Goal: Task Accomplishment & Management: Use online tool/utility

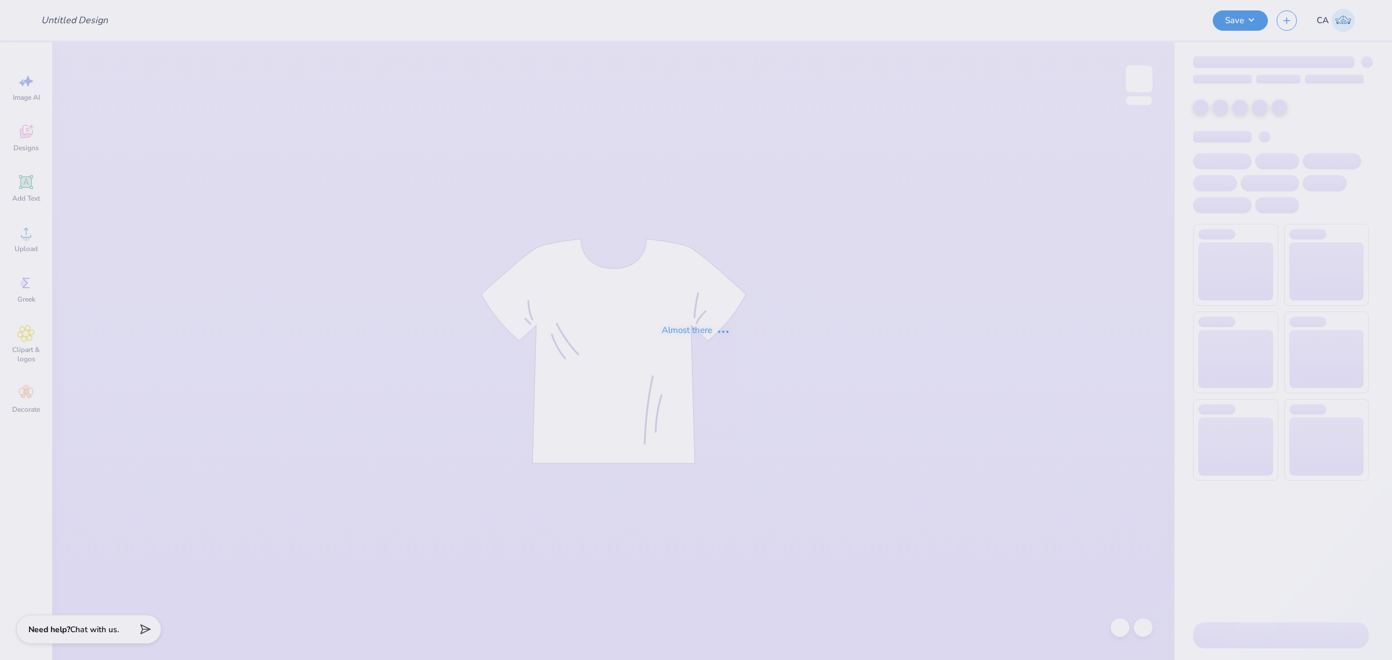
type input "FPS239257"
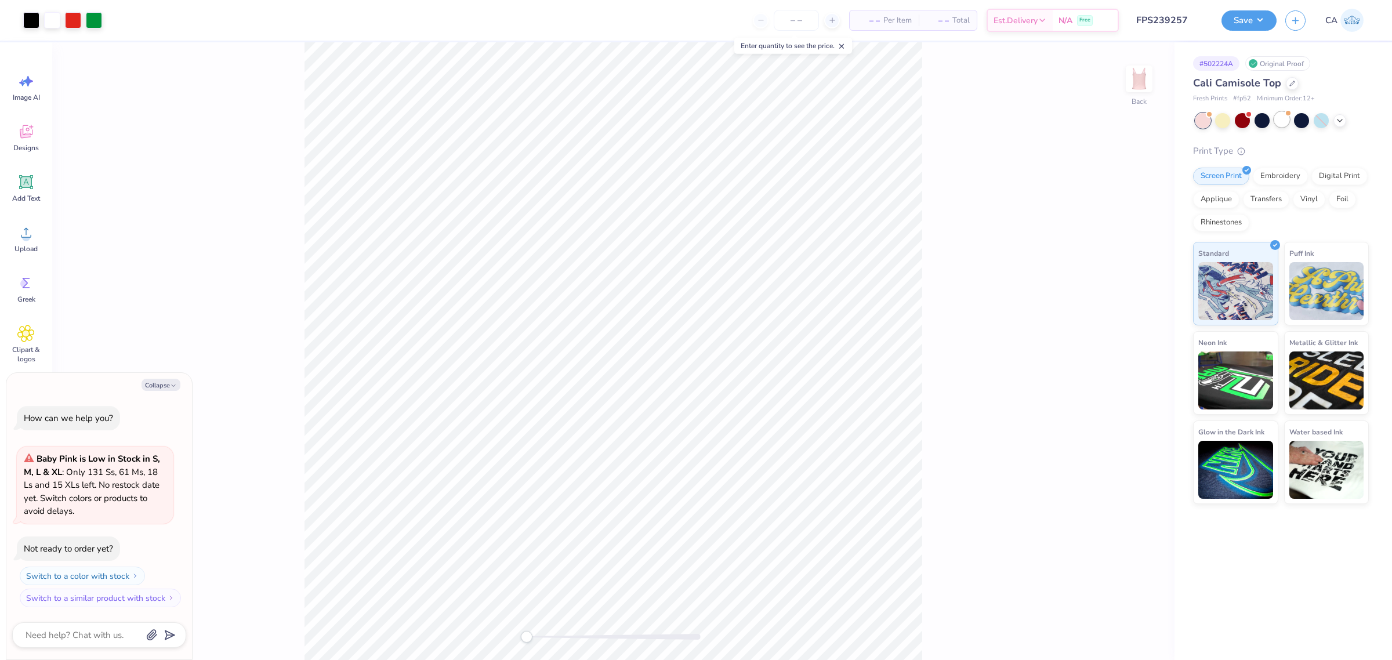
click at [1275, 117] on div at bounding box center [1281, 119] width 15 height 15
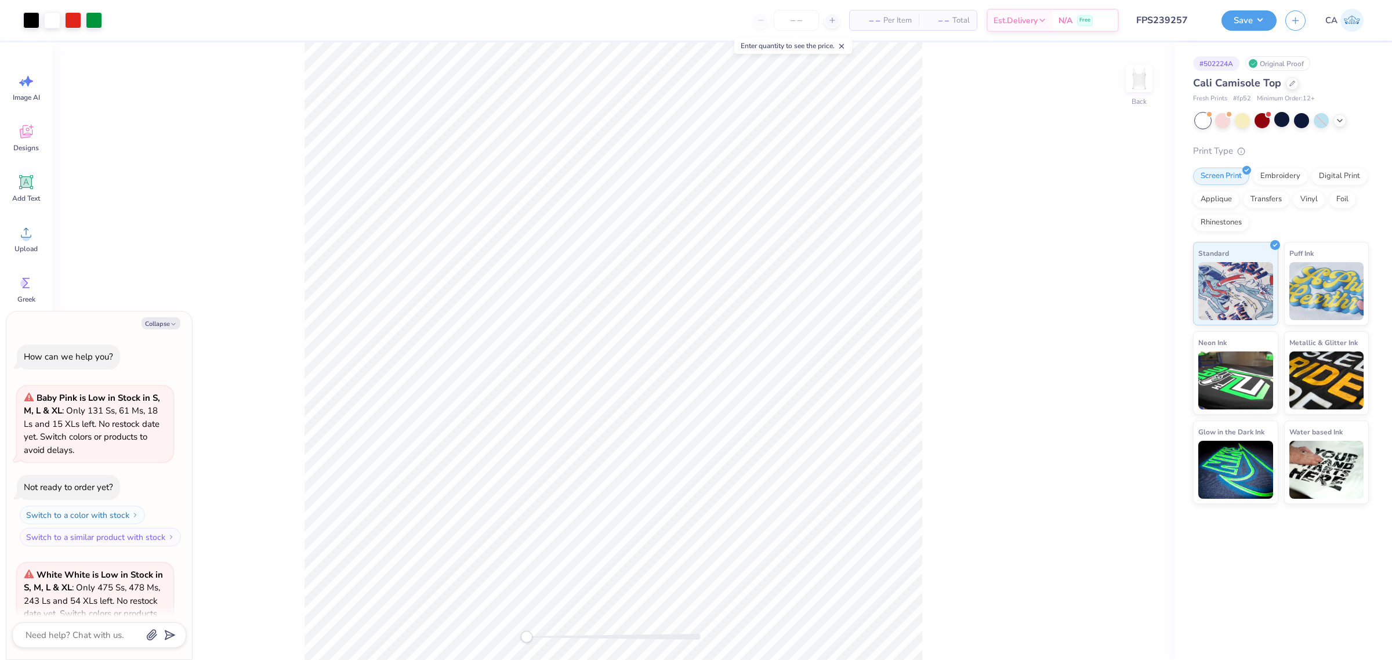
scroll to position [116, 0]
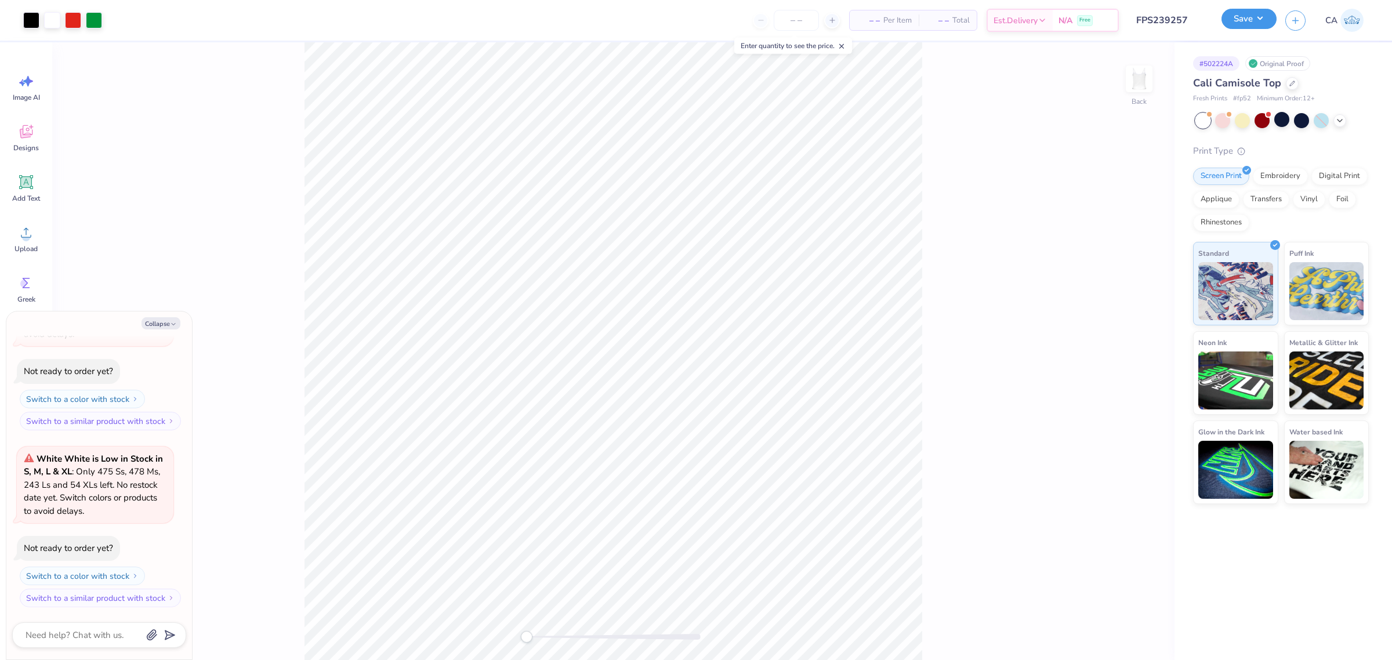
click at [1254, 20] on button "Save" at bounding box center [1248, 19] width 55 height 20
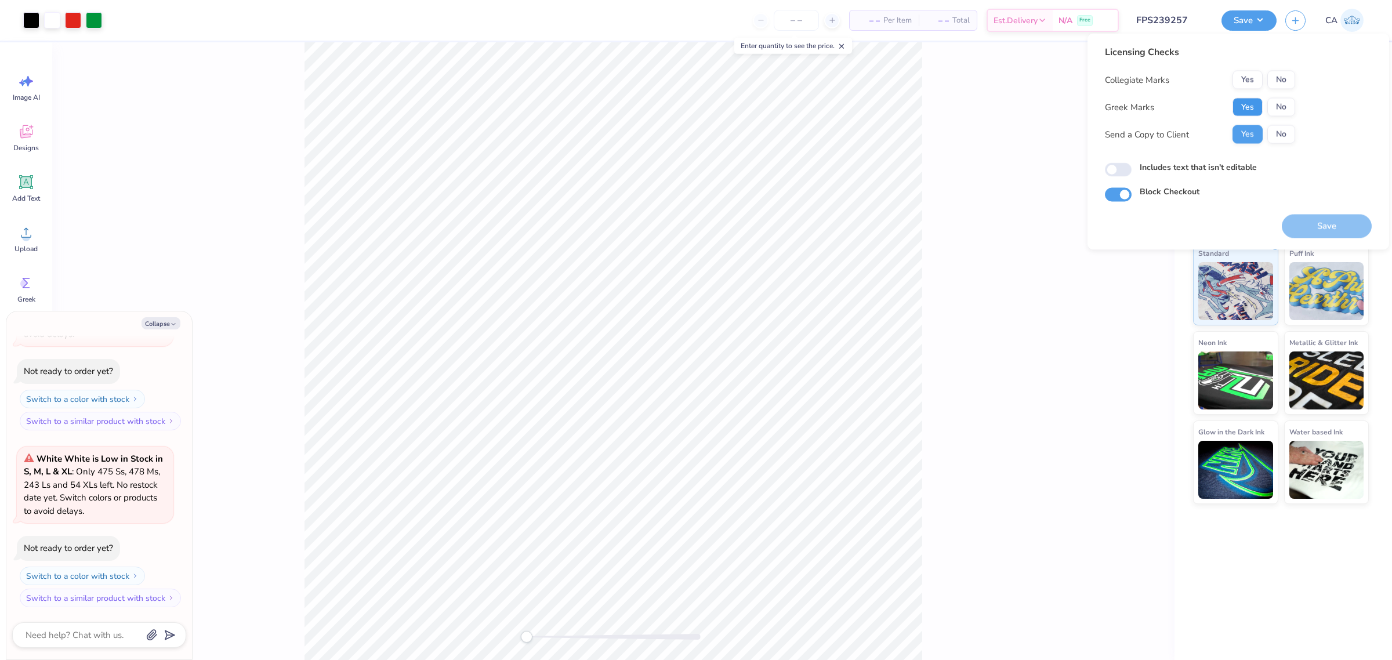
click at [1241, 99] on button "Yes" at bounding box center [1247, 107] width 30 height 19
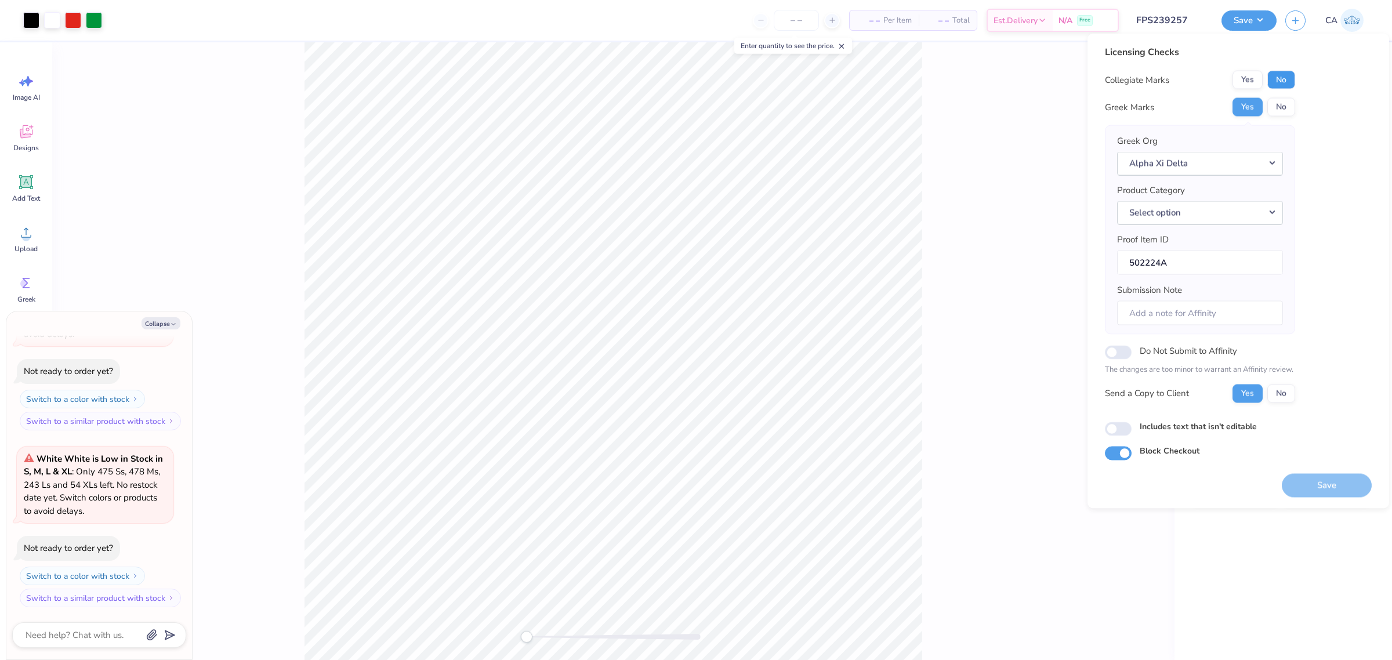
click at [1276, 79] on button "No" at bounding box center [1281, 80] width 28 height 19
click at [1192, 216] on button "Select option" at bounding box center [1200, 213] width 166 height 24
click at [1189, 335] on link "Tank tops" at bounding box center [1199, 341] width 157 height 19
click at [1323, 480] on button "Save" at bounding box center [1326, 485] width 90 height 24
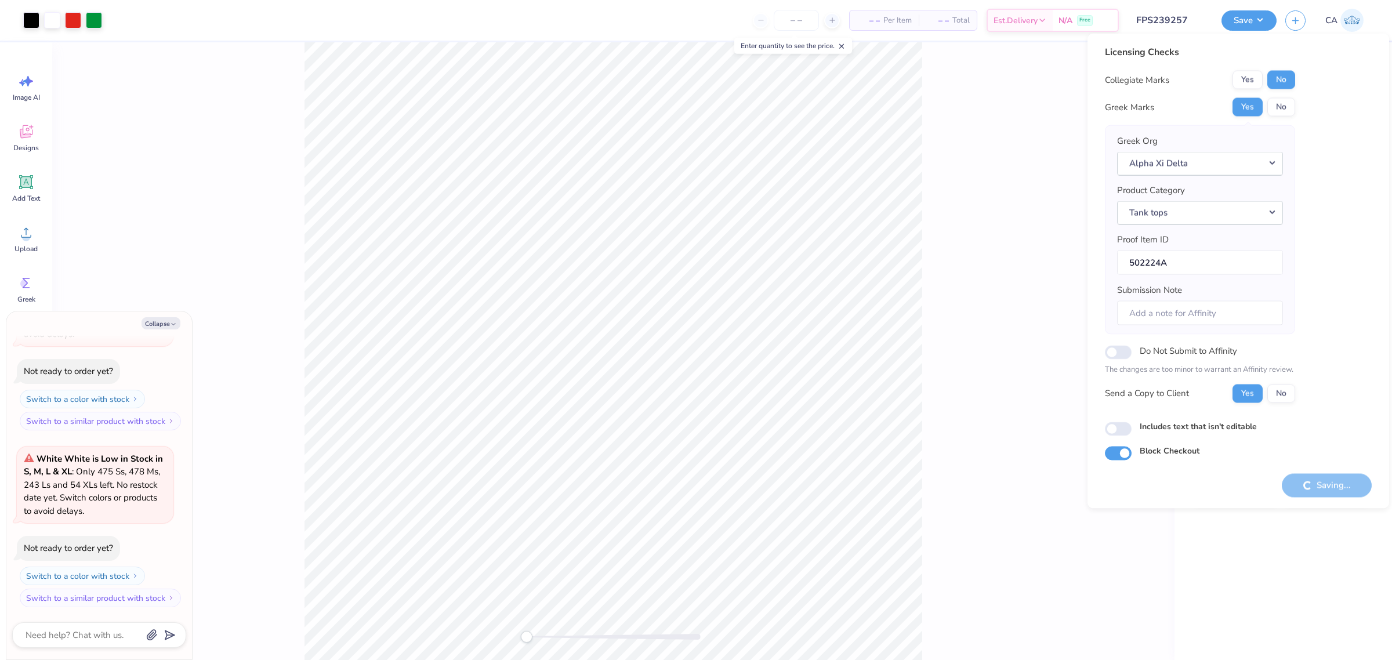
type textarea "x"
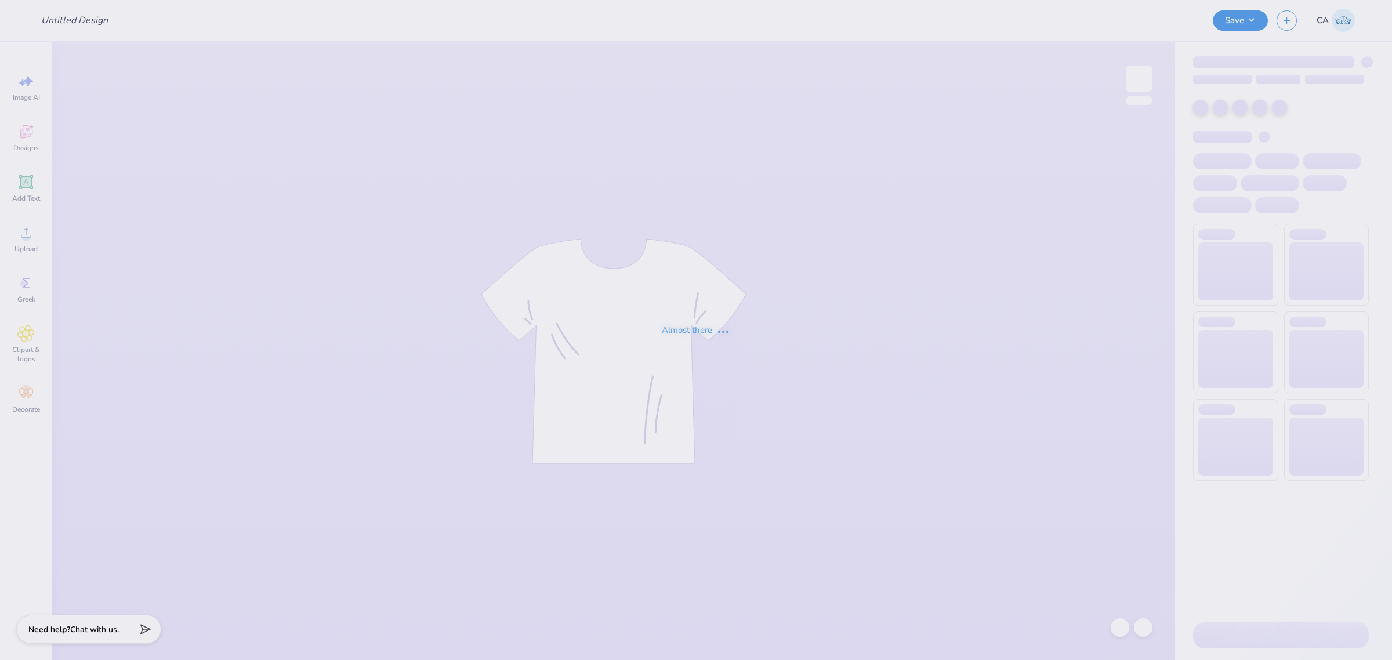
type input "FPS239428"
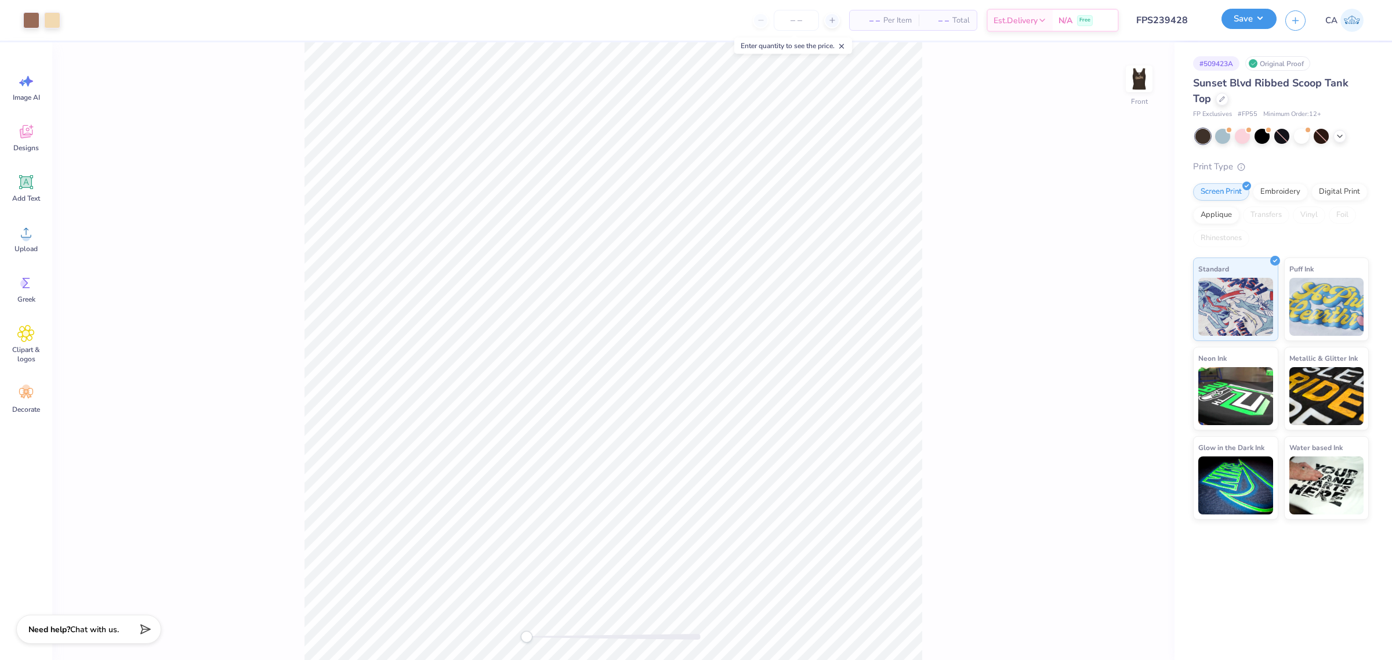
click at [1232, 23] on button "Save" at bounding box center [1248, 19] width 55 height 20
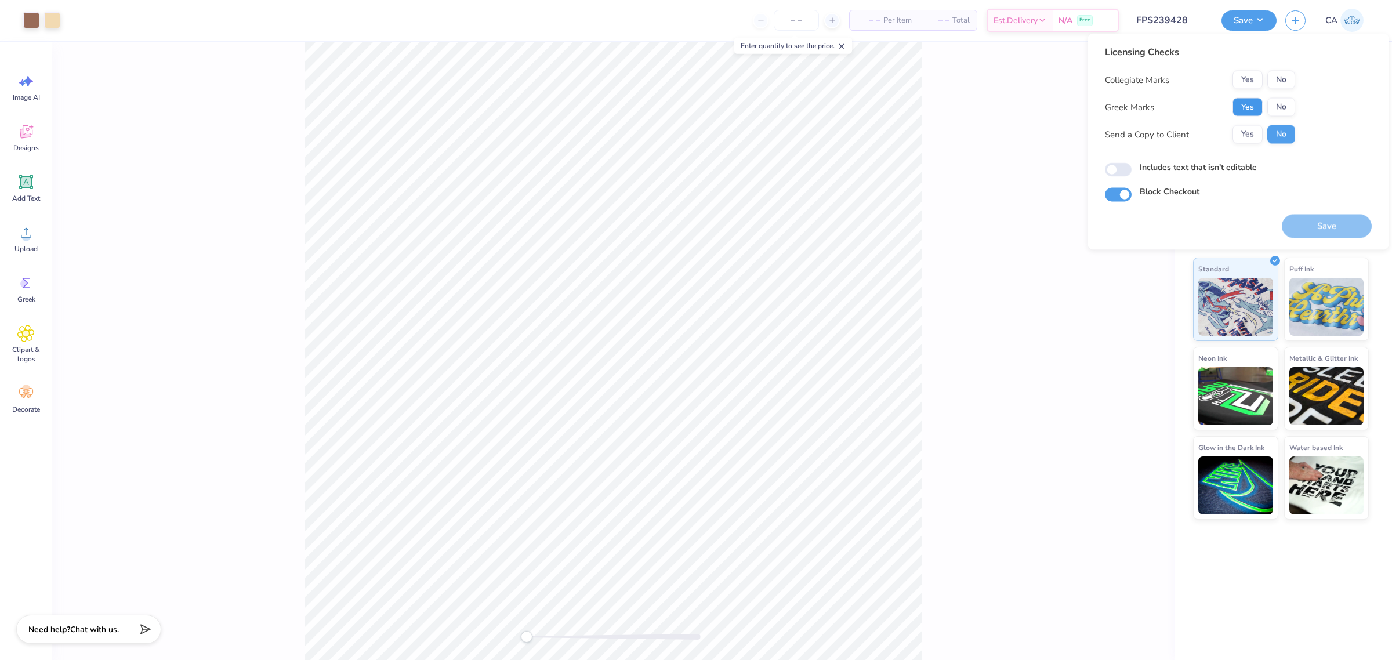
click at [1237, 103] on button "Yes" at bounding box center [1247, 107] width 30 height 19
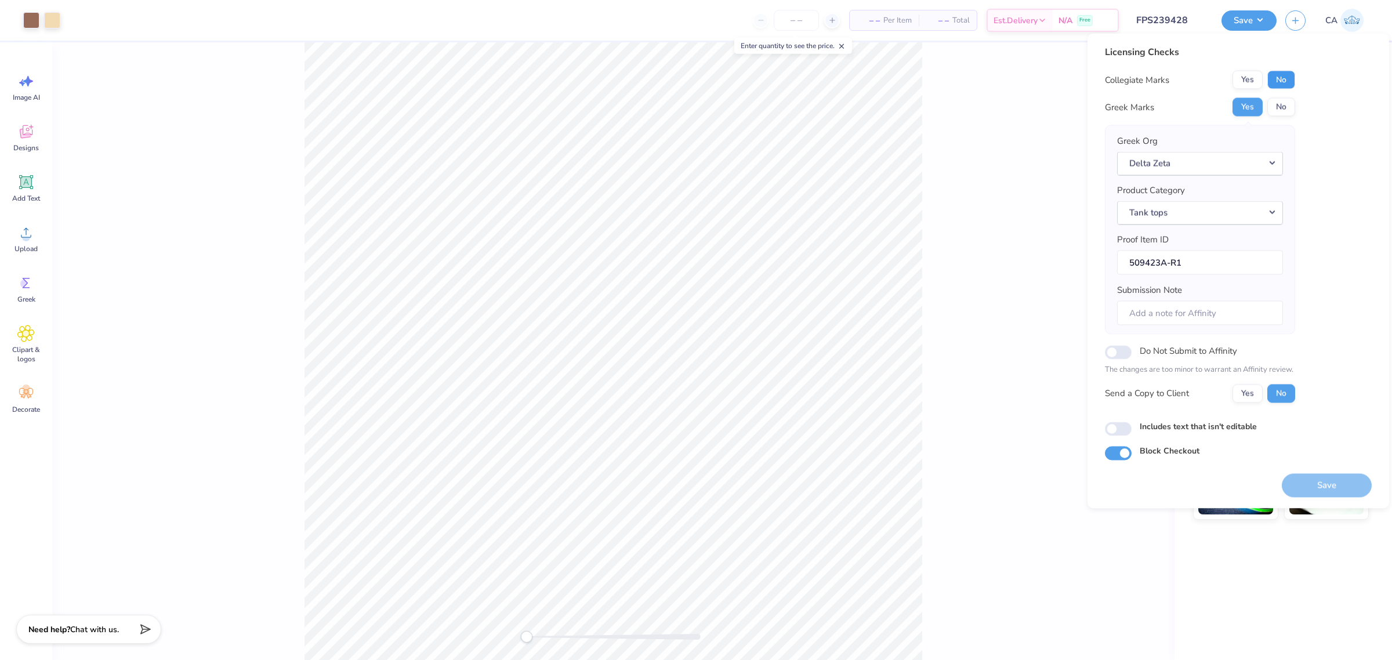
click at [1273, 78] on button "No" at bounding box center [1281, 80] width 28 height 19
click at [1302, 492] on button "Save" at bounding box center [1326, 485] width 90 height 24
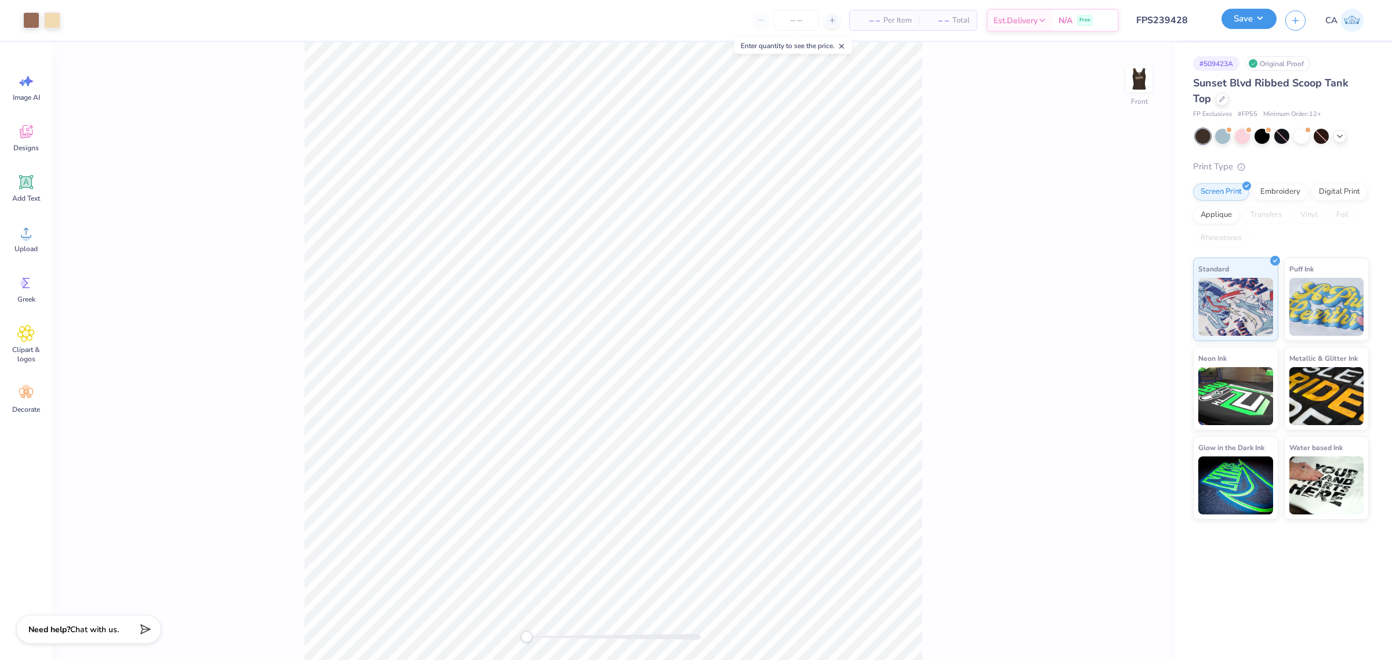
click at [1240, 29] on button "Save" at bounding box center [1248, 19] width 55 height 20
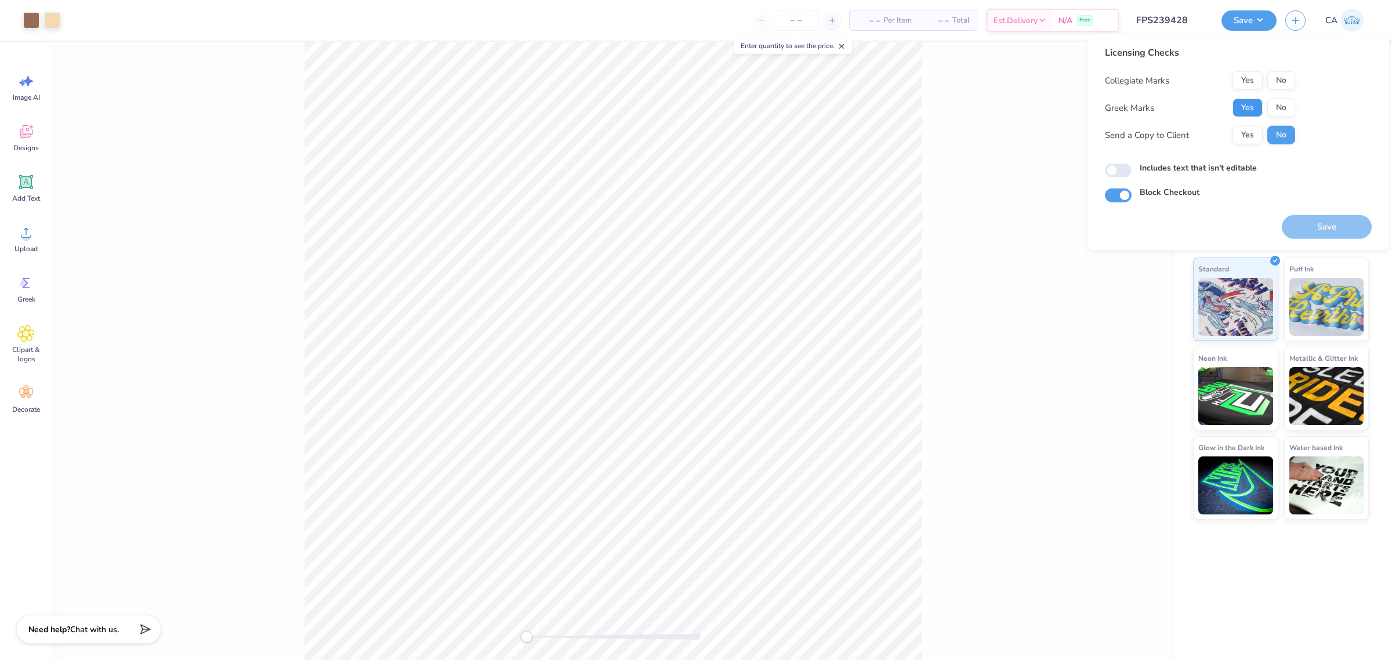
click at [1251, 99] on button "Yes" at bounding box center [1247, 108] width 30 height 19
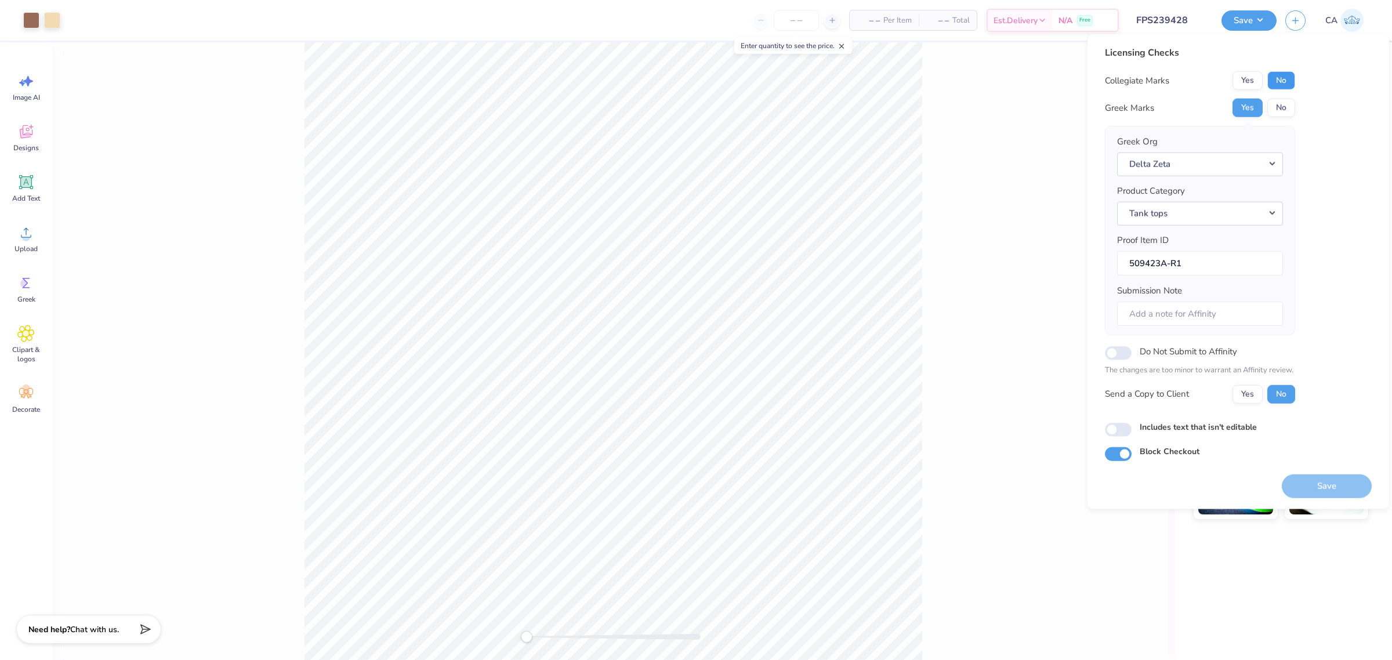
click at [1281, 81] on button "No" at bounding box center [1281, 80] width 28 height 19
click at [1327, 484] on button "Save" at bounding box center [1326, 486] width 90 height 24
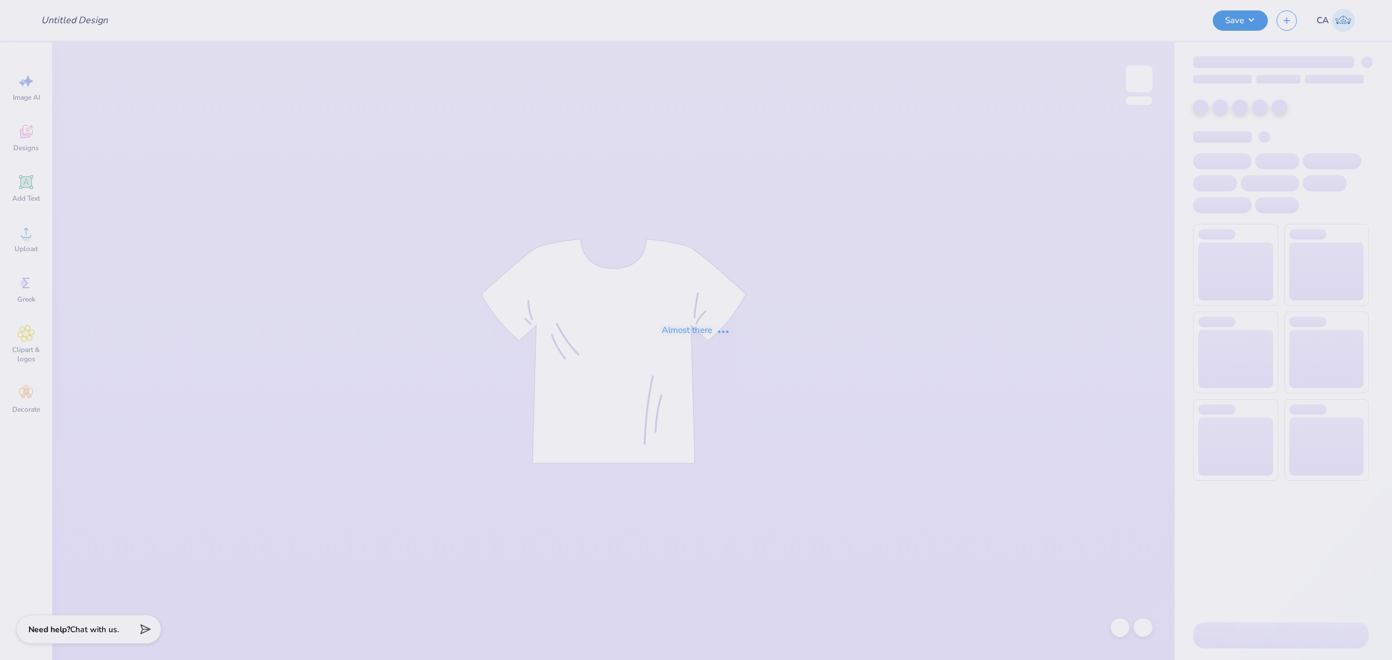
type input "FPS239429"
type input "FPS239432"
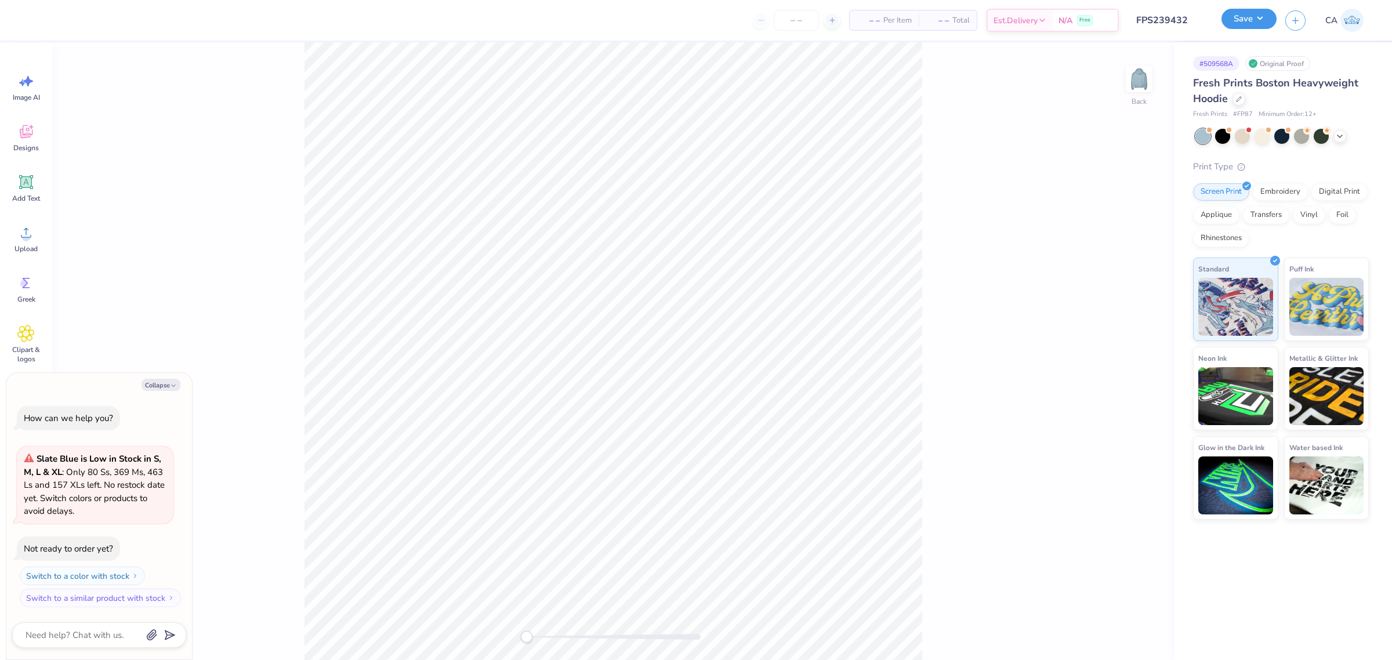
click at [1241, 10] on button "Save" at bounding box center [1248, 19] width 55 height 20
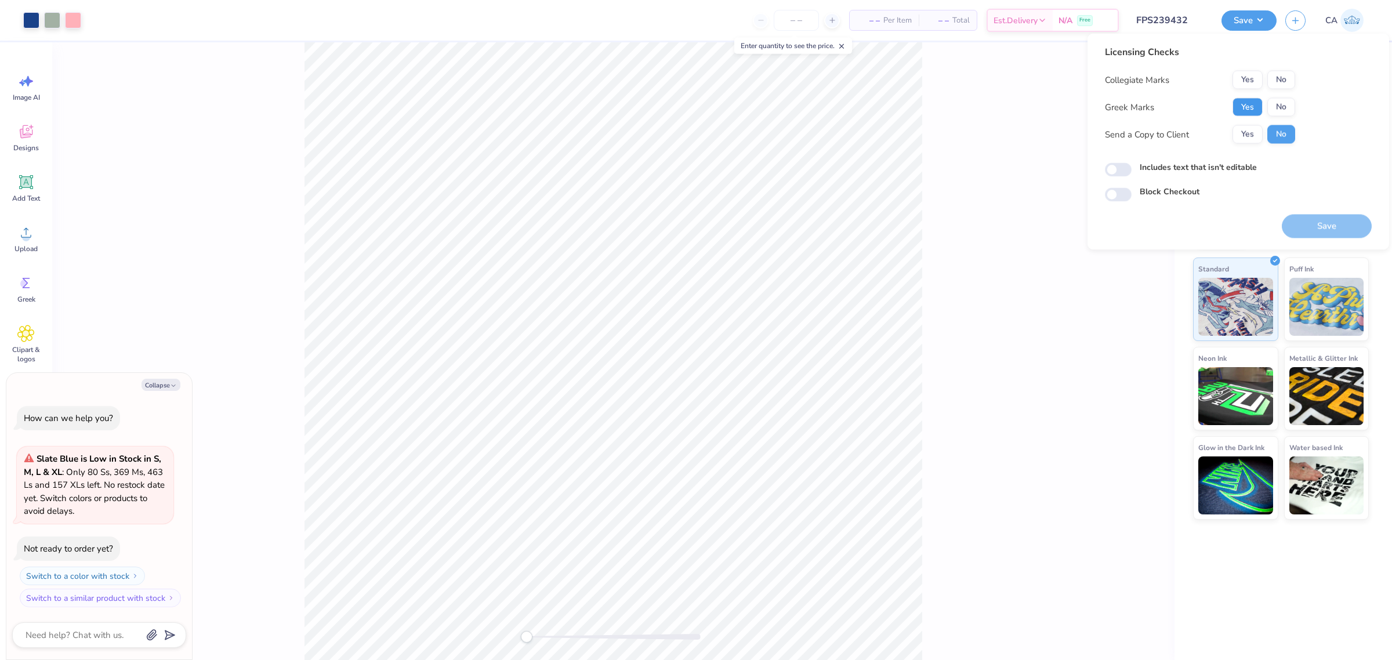
drag, startPoint x: 1250, startPoint y: 99, endPoint x: 1264, endPoint y: 89, distance: 17.5
click at [1251, 99] on button "Yes" at bounding box center [1247, 107] width 30 height 19
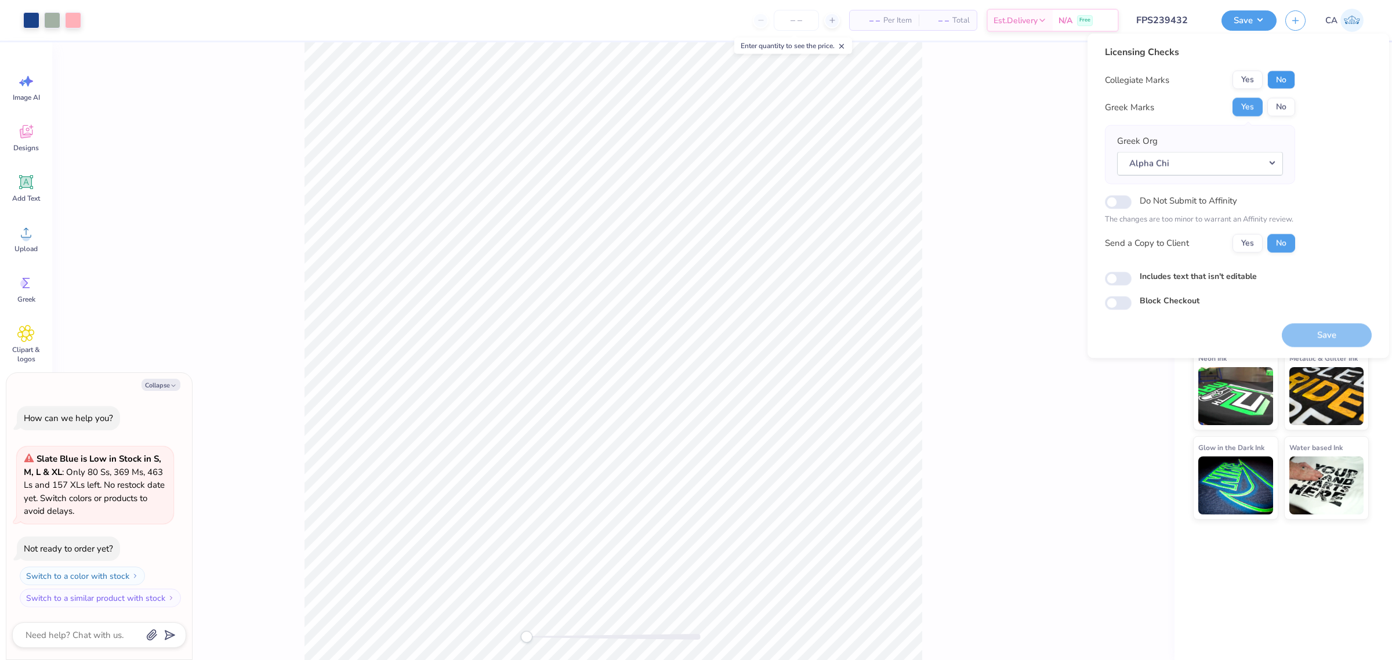
click at [1283, 76] on button "No" at bounding box center [1281, 80] width 28 height 19
click at [1322, 335] on button "Save" at bounding box center [1326, 335] width 90 height 24
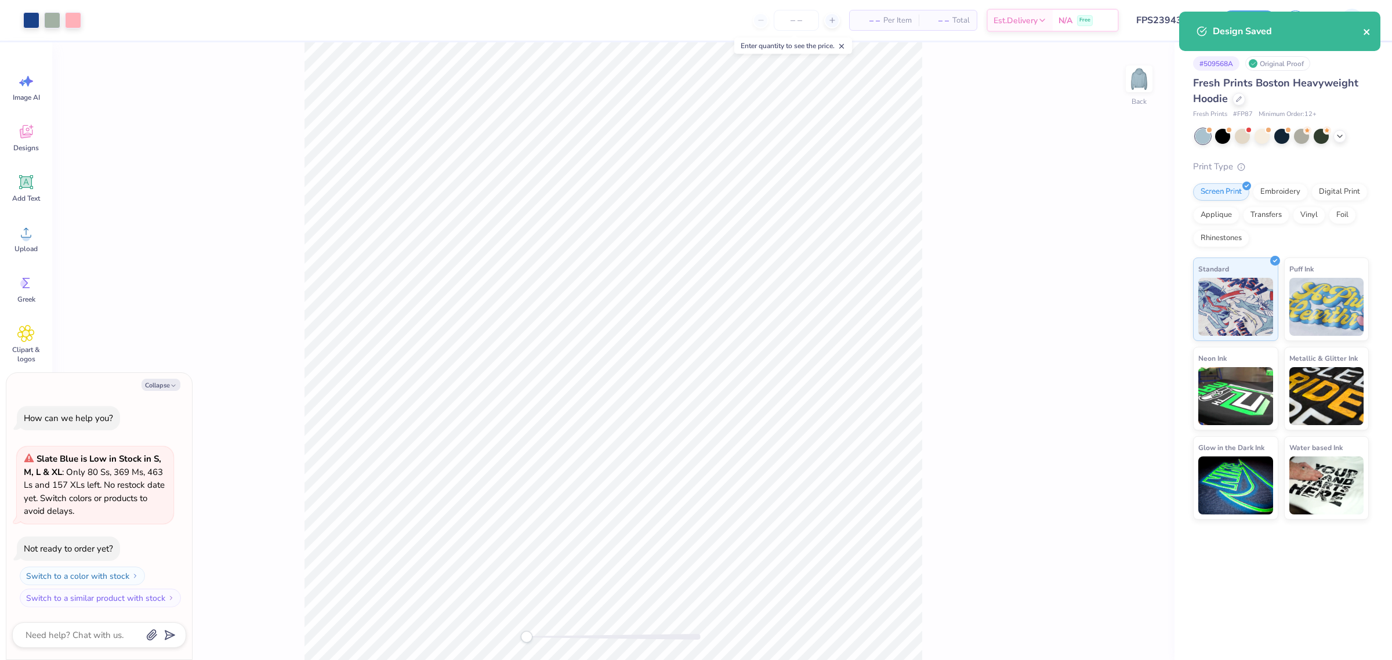
click at [1366, 24] on button "close" at bounding box center [1367, 31] width 8 height 14
click at [1245, 18] on button "Save" at bounding box center [1248, 19] width 55 height 20
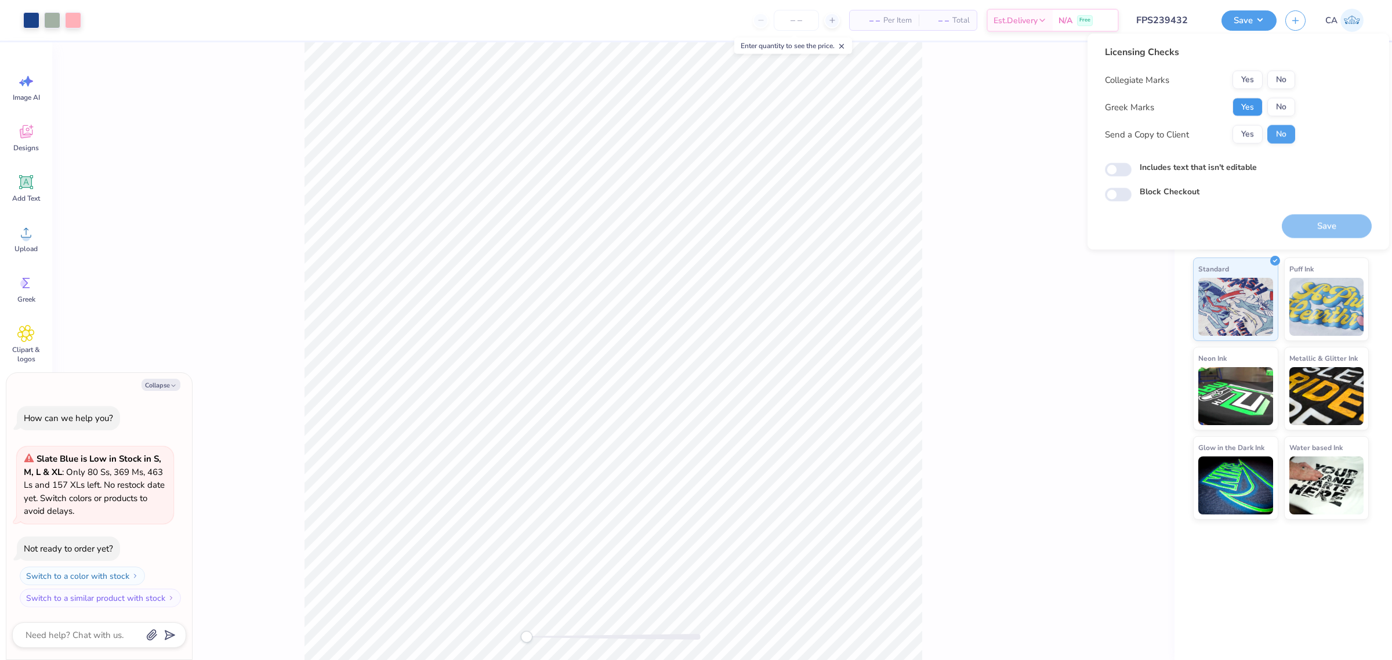
click at [1246, 100] on button "Yes" at bounding box center [1247, 107] width 30 height 19
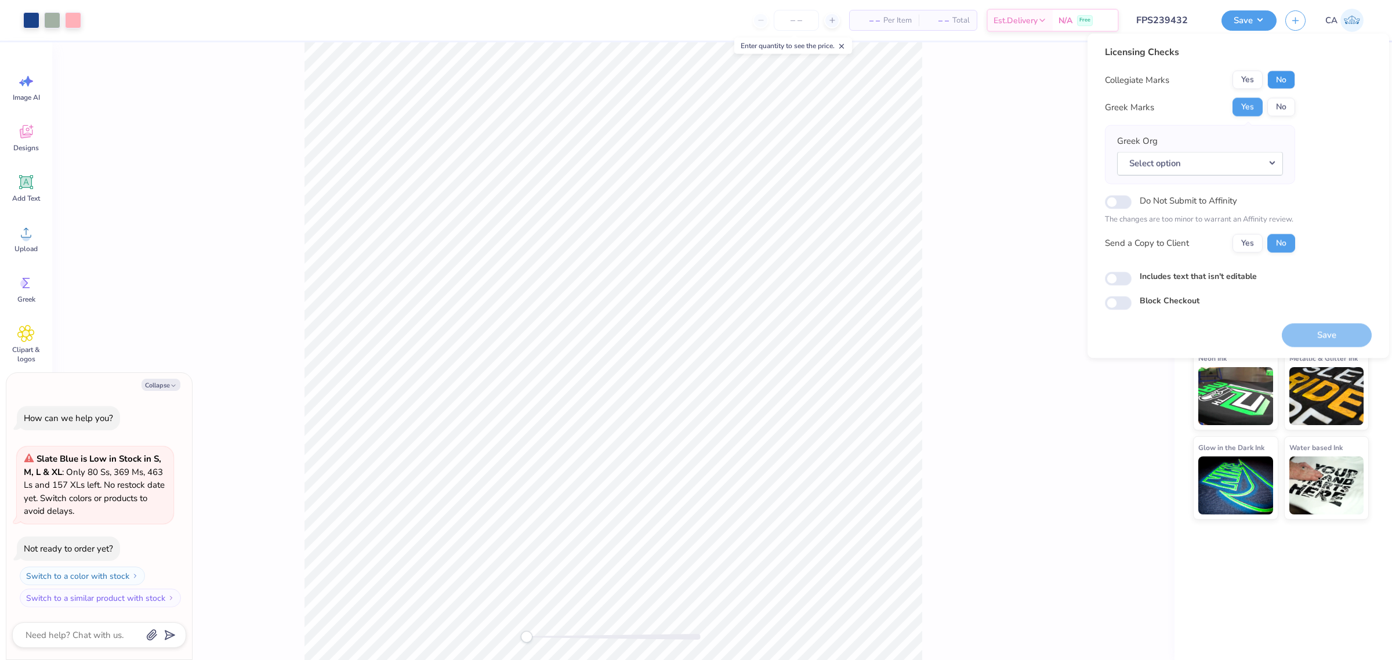
click at [1268, 82] on button "No" at bounding box center [1281, 80] width 28 height 19
drag, startPoint x: 1241, startPoint y: 163, endPoint x: 1285, endPoint y: 176, distance: 45.3
click at [1242, 163] on button "Select option" at bounding box center [1200, 163] width 166 height 24
click at [1203, 250] on link "Alpha Chi Omega" at bounding box center [1199, 257] width 157 height 19
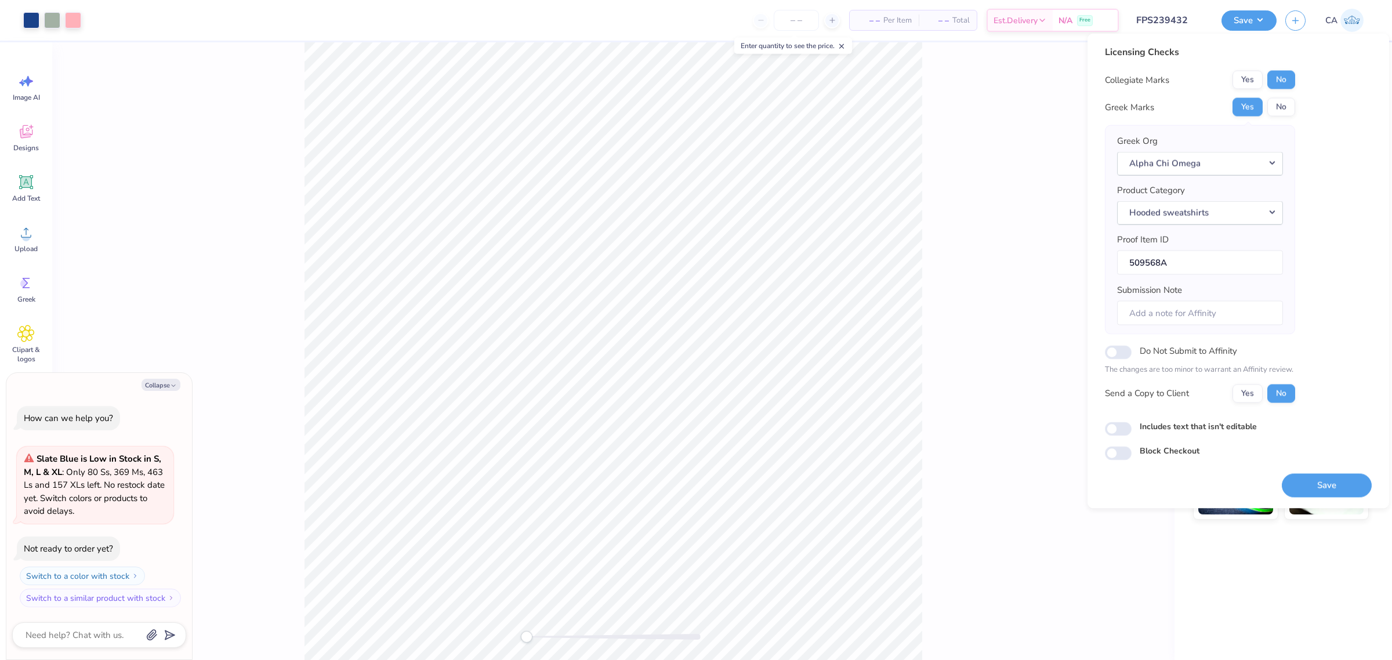
drag, startPoint x: 1315, startPoint y: 482, endPoint x: 981, endPoint y: 297, distance: 382.1
click at [1316, 482] on button "Save" at bounding box center [1326, 485] width 90 height 24
type textarea "x"
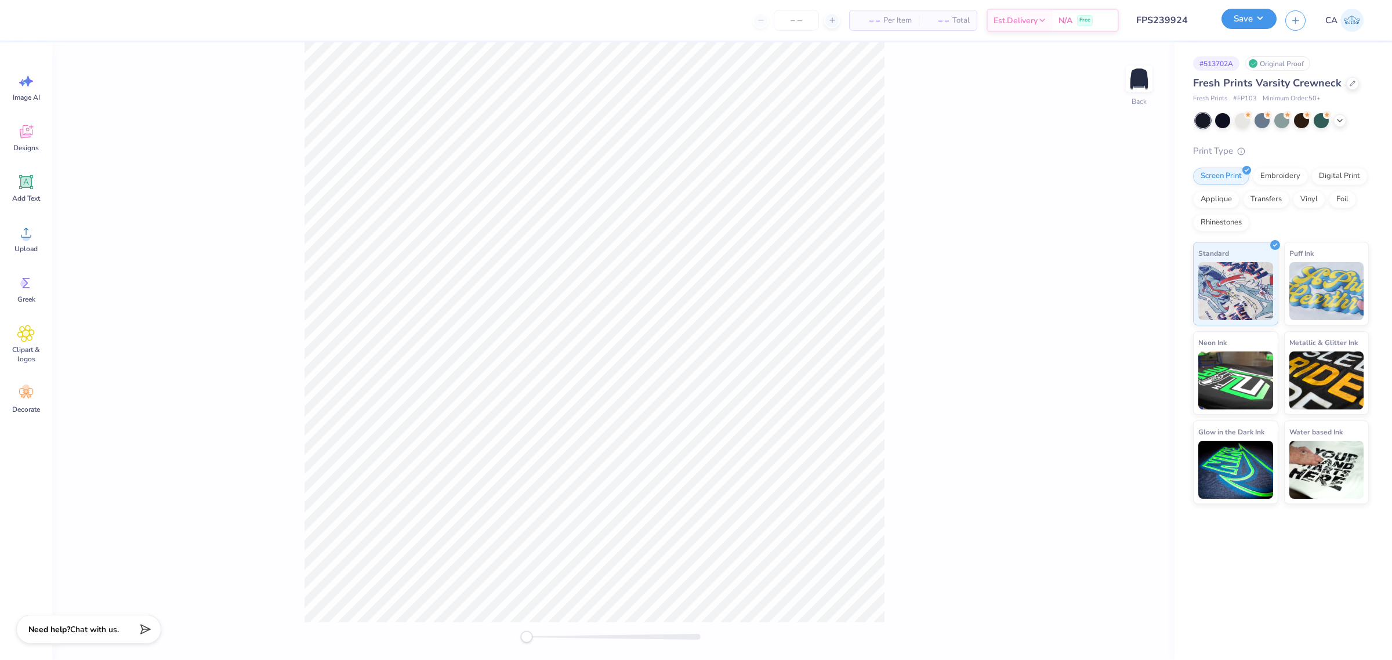
click at [1231, 21] on button "Save" at bounding box center [1248, 19] width 55 height 20
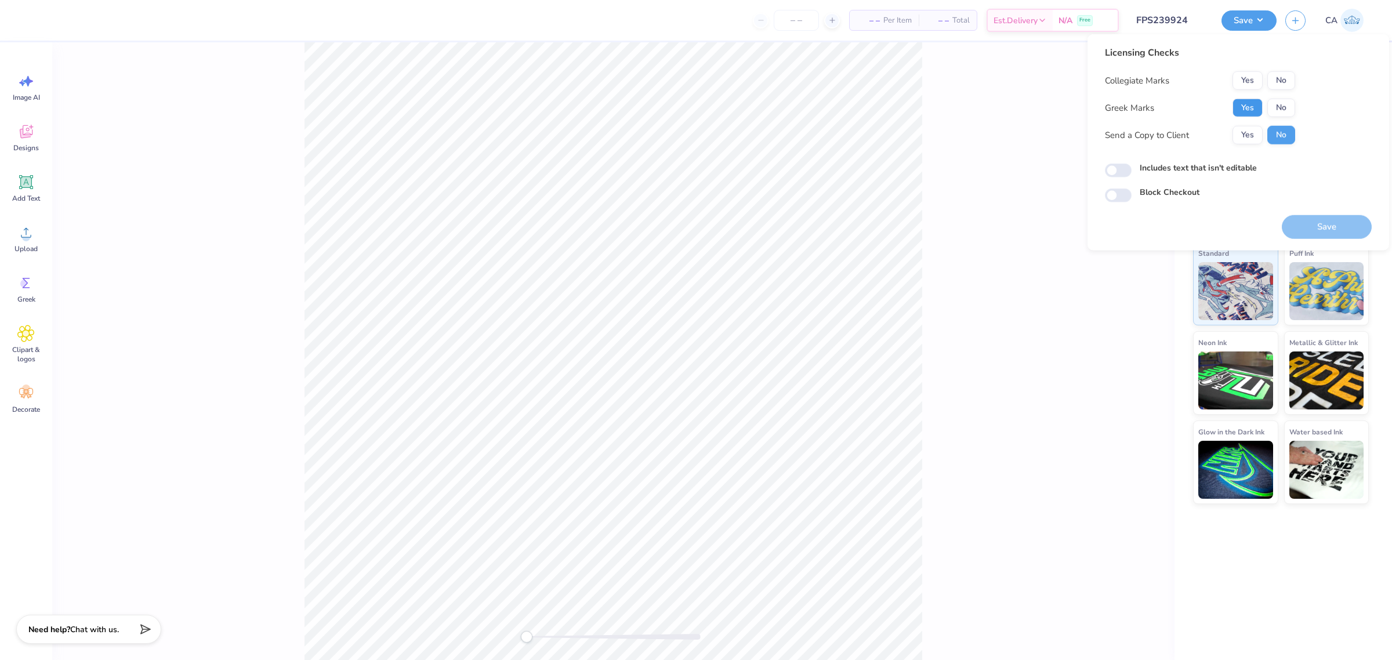
click at [1251, 103] on button "Yes" at bounding box center [1247, 108] width 30 height 19
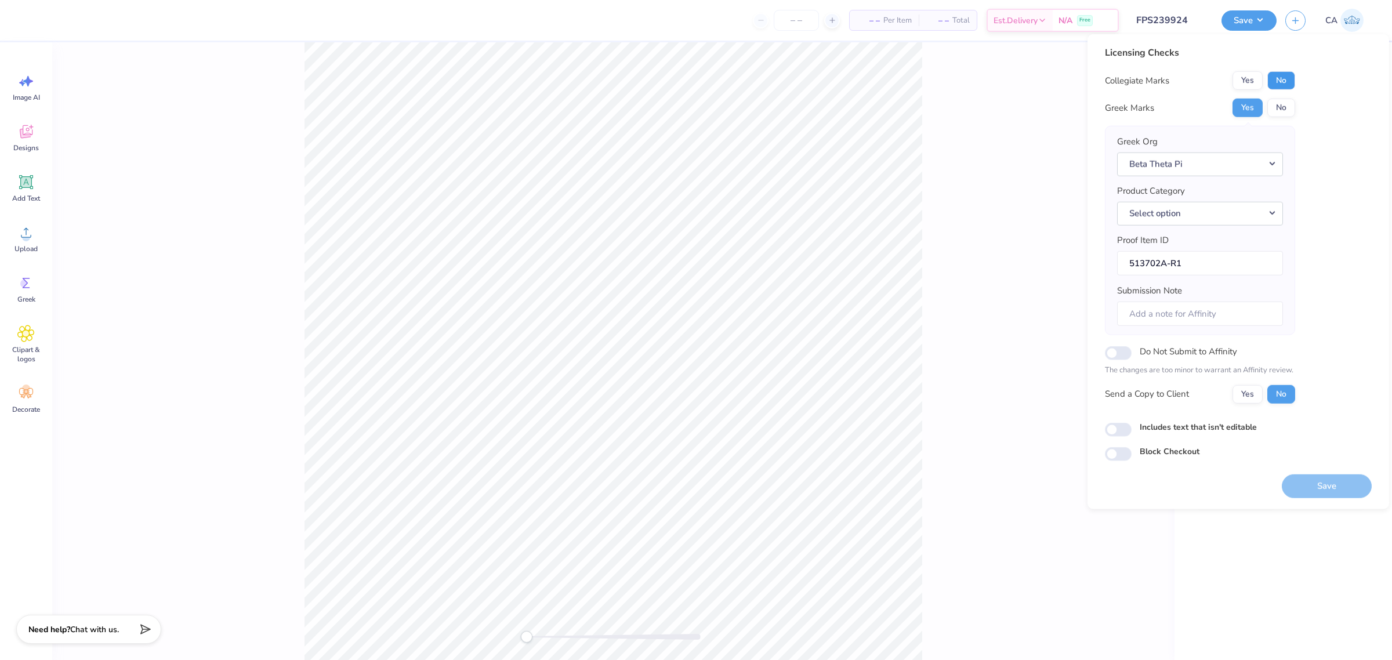
click at [1279, 77] on button "No" at bounding box center [1281, 80] width 28 height 19
click at [1152, 212] on button "Select option" at bounding box center [1200, 213] width 166 height 24
click at [1167, 393] on link "Crewneck sweatshirts" at bounding box center [1199, 392] width 157 height 19
click at [1290, 480] on button "Save" at bounding box center [1326, 486] width 90 height 24
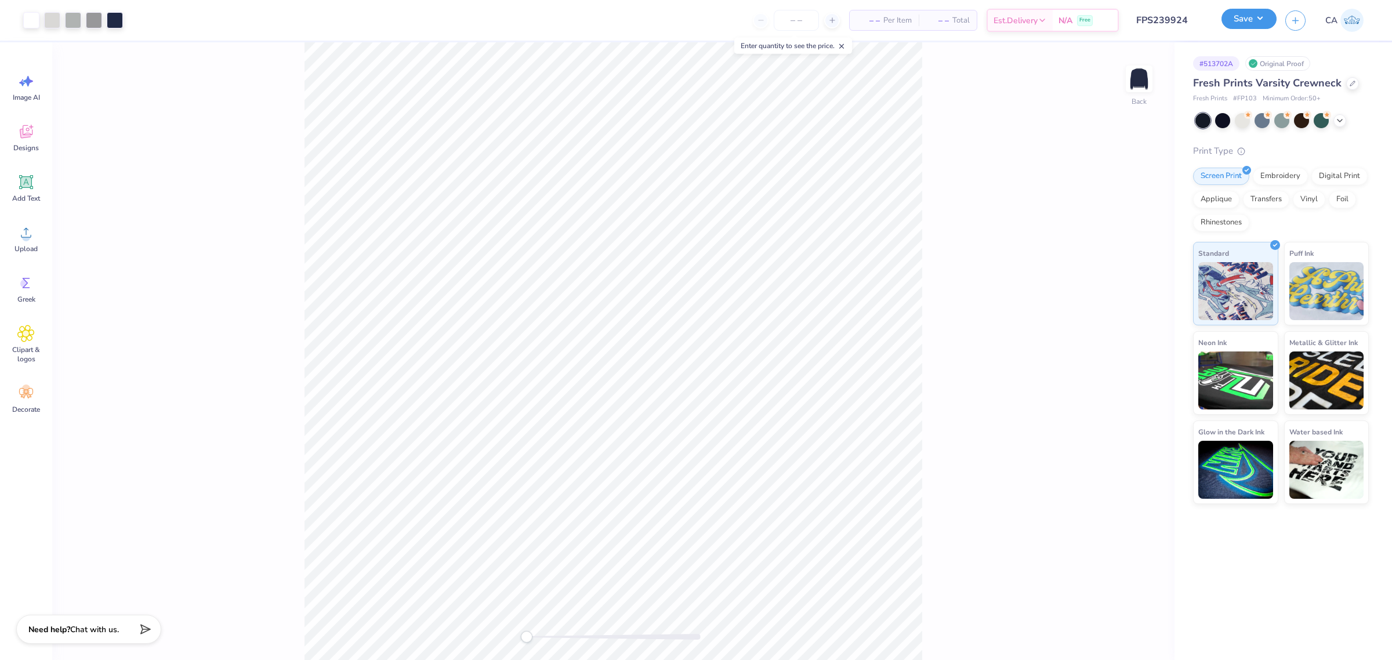
click at [1241, 22] on button "Save" at bounding box center [1248, 19] width 55 height 20
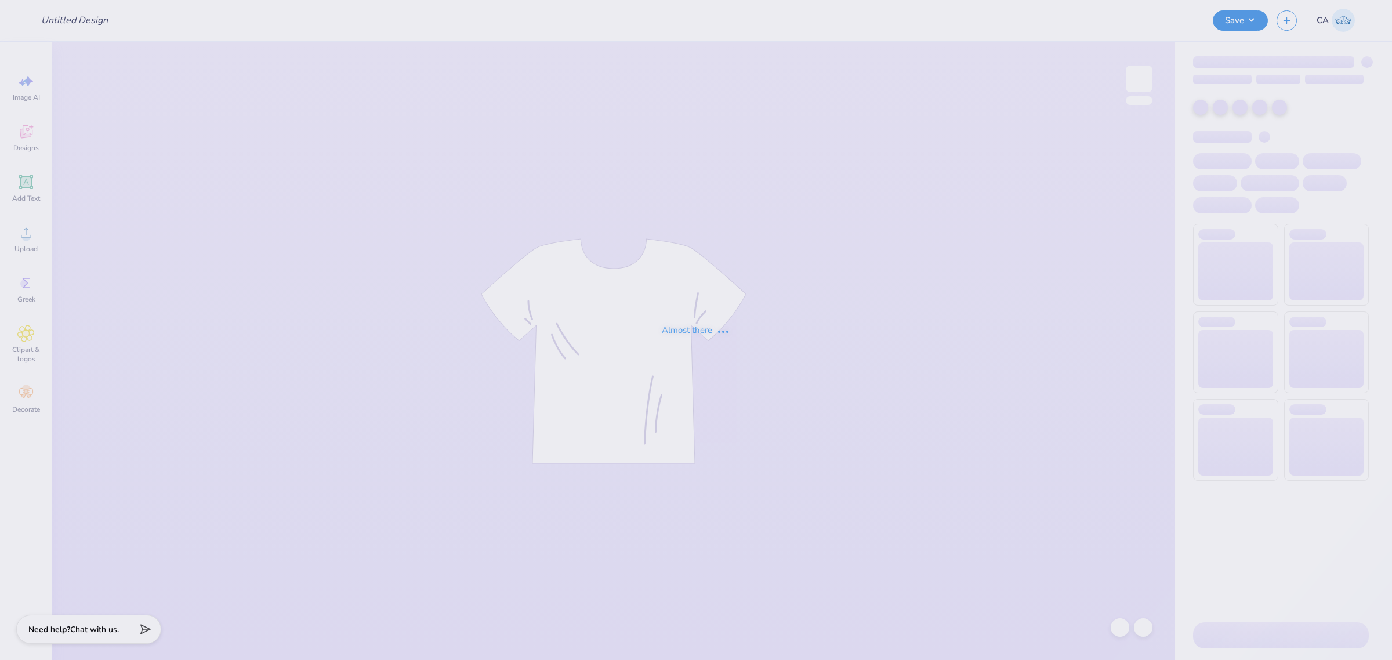
type input "FPS239872"
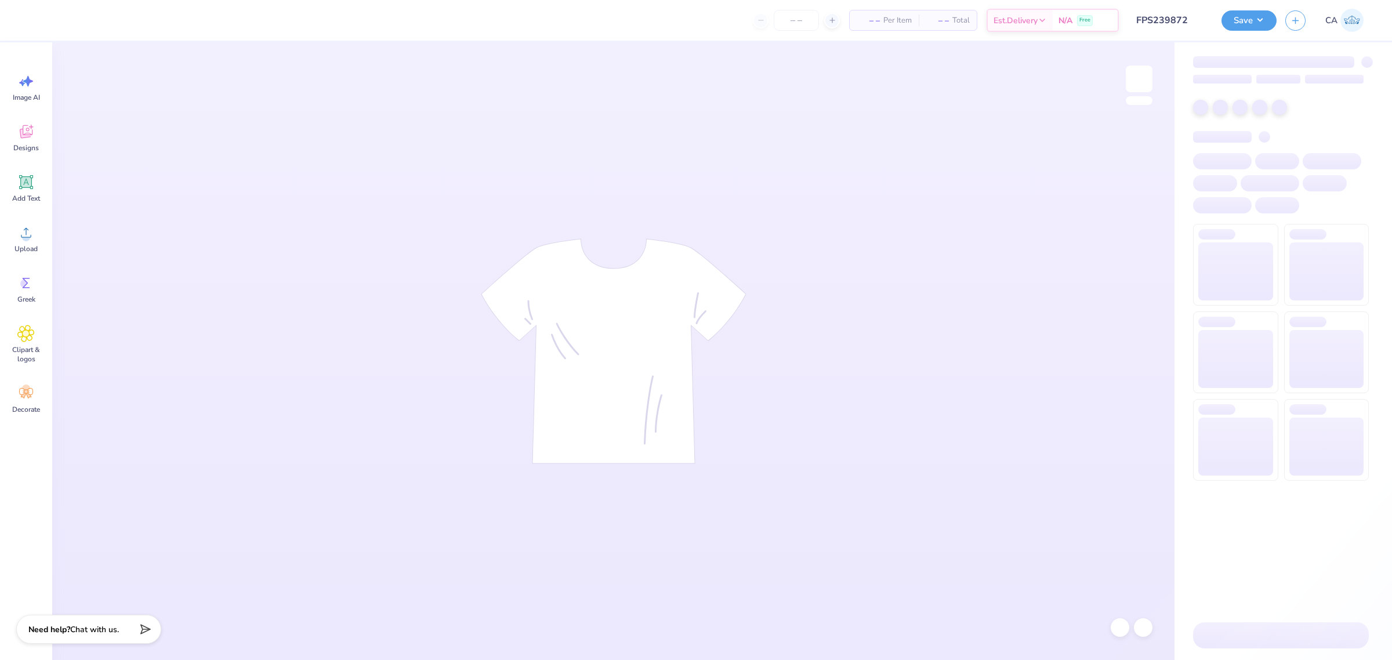
click at [1230, 16] on button "Save" at bounding box center [1248, 20] width 55 height 20
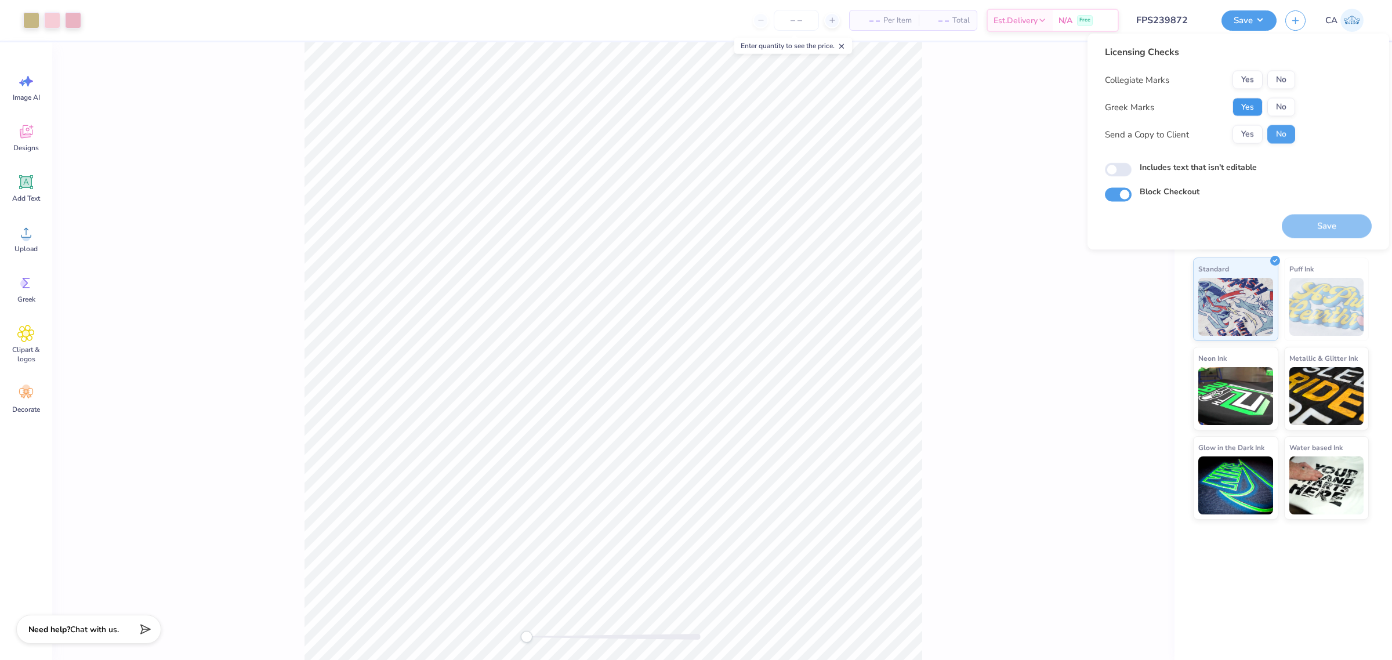
click at [1257, 103] on button "Yes" at bounding box center [1247, 107] width 30 height 19
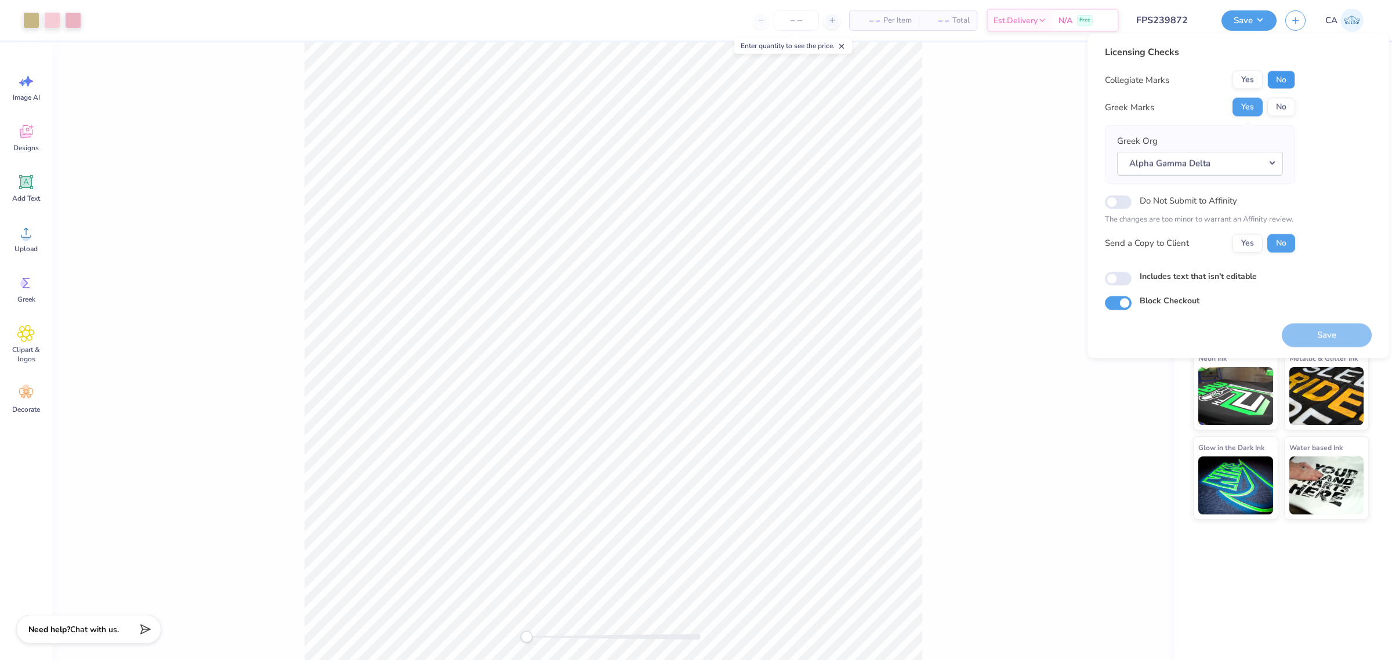
click at [1284, 79] on button "No" at bounding box center [1281, 80] width 28 height 19
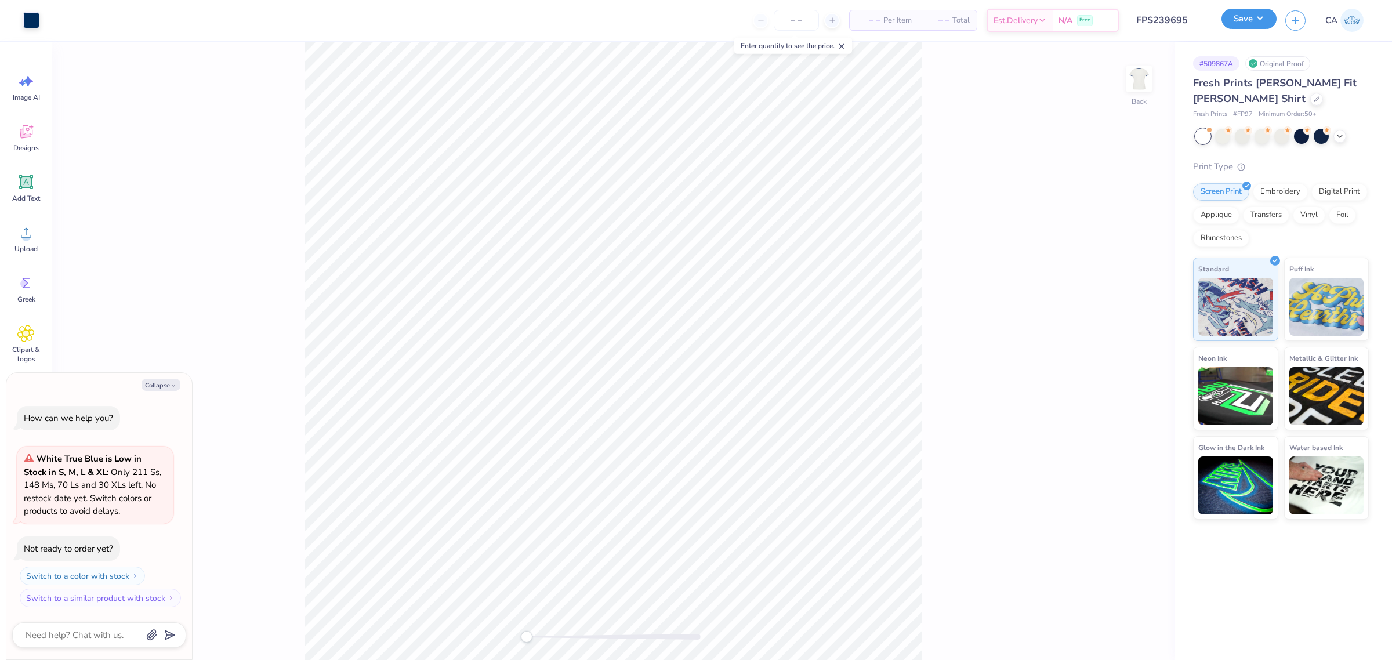
click at [1245, 25] on button "Save" at bounding box center [1248, 19] width 55 height 20
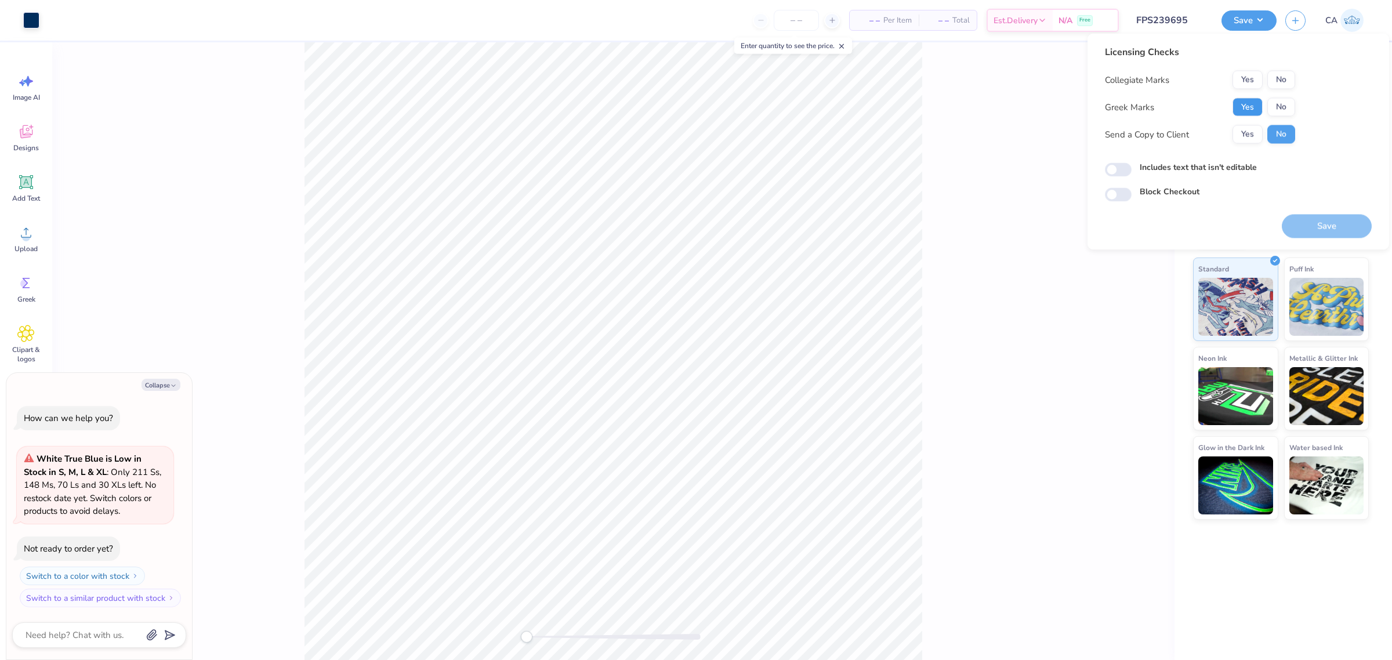
click at [1245, 103] on button "Yes" at bounding box center [1247, 107] width 30 height 19
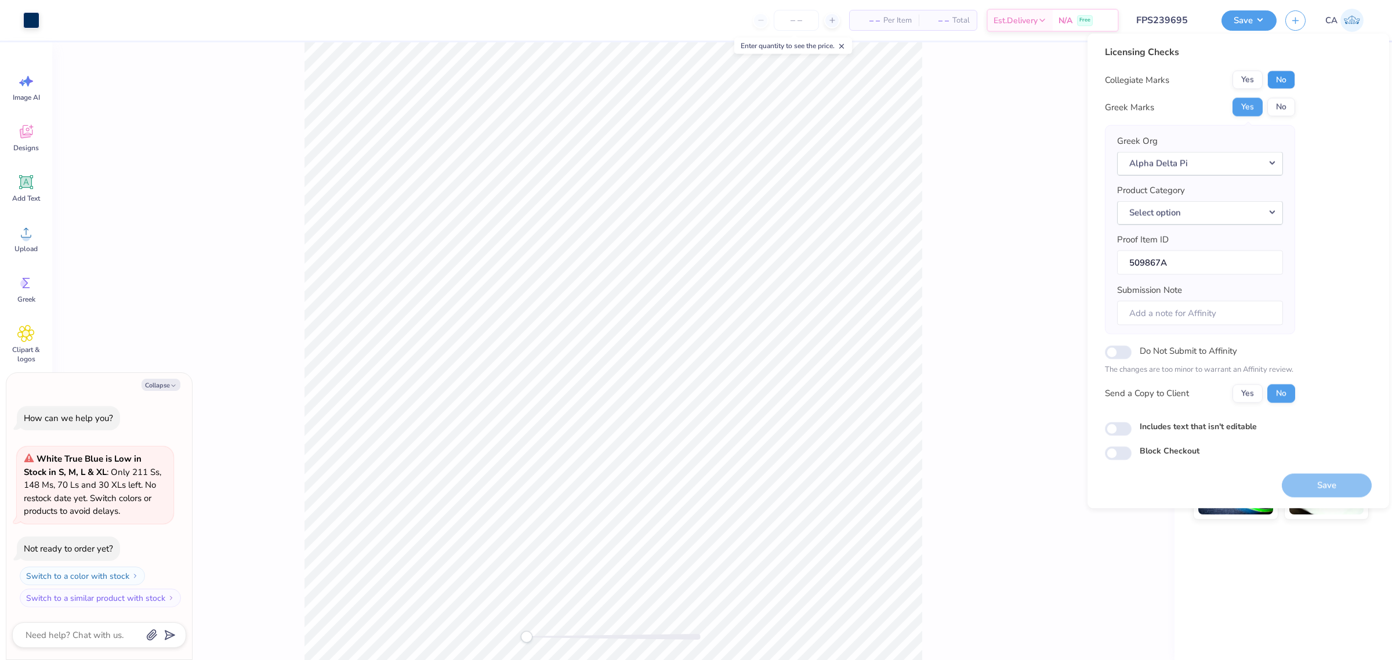
click at [1269, 79] on button "No" at bounding box center [1281, 80] width 28 height 19
click at [1225, 212] on button "Select option" at bounding box center [1200, 213] width 166 height 24
click at [1201, 334] on link "Short sleeve t-shirts" at bounding box center [1199, 343] width 157 height 19
click at [1303, 475] on button "Save" at bounding box center [1326, 485] width 90 height 24
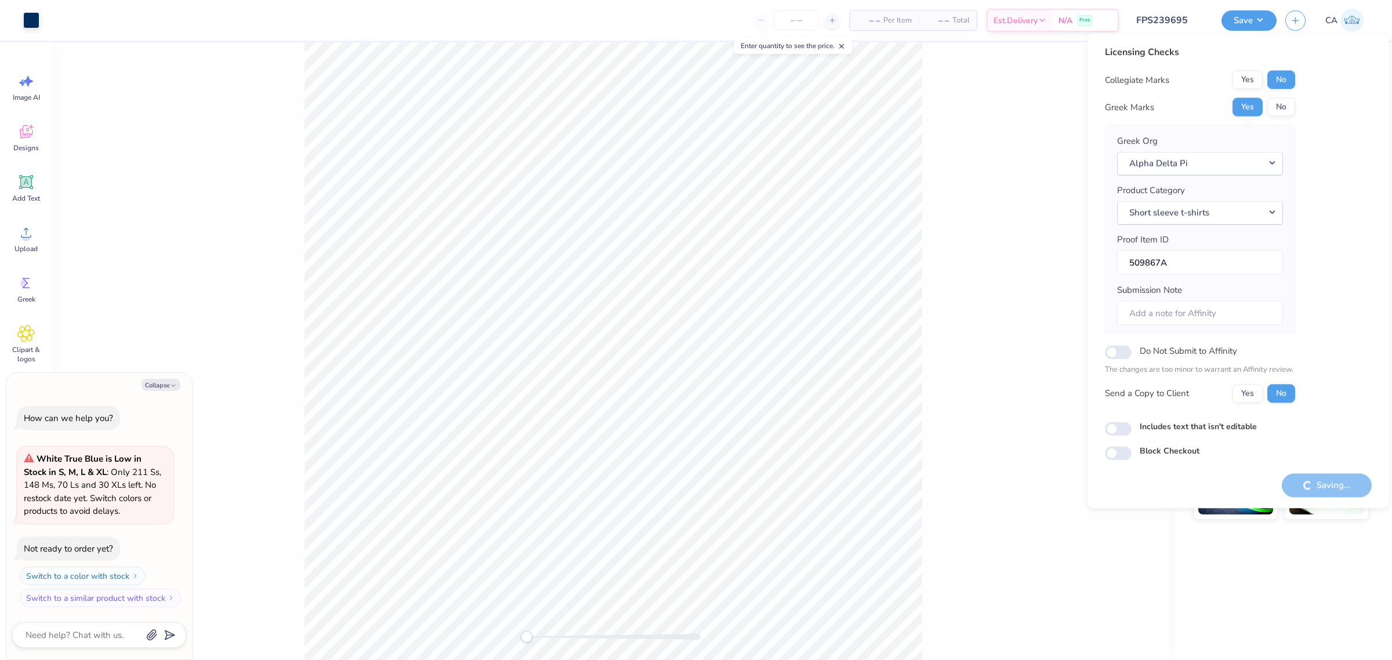
type textarea "x"
